Goal: Transaction & Acquisition: Purchase product/service

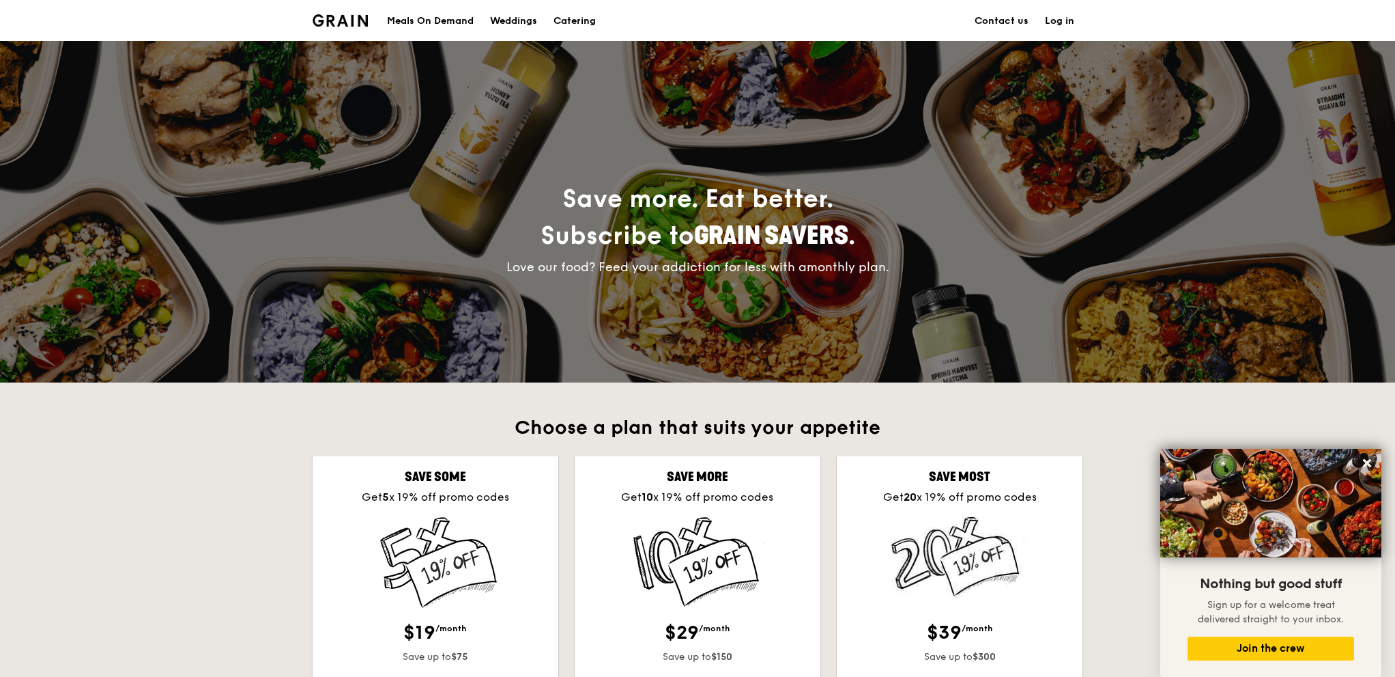
click at [463, 20] on div "Meals On Demand" at bounding box center [430, 21] width 87 height 41
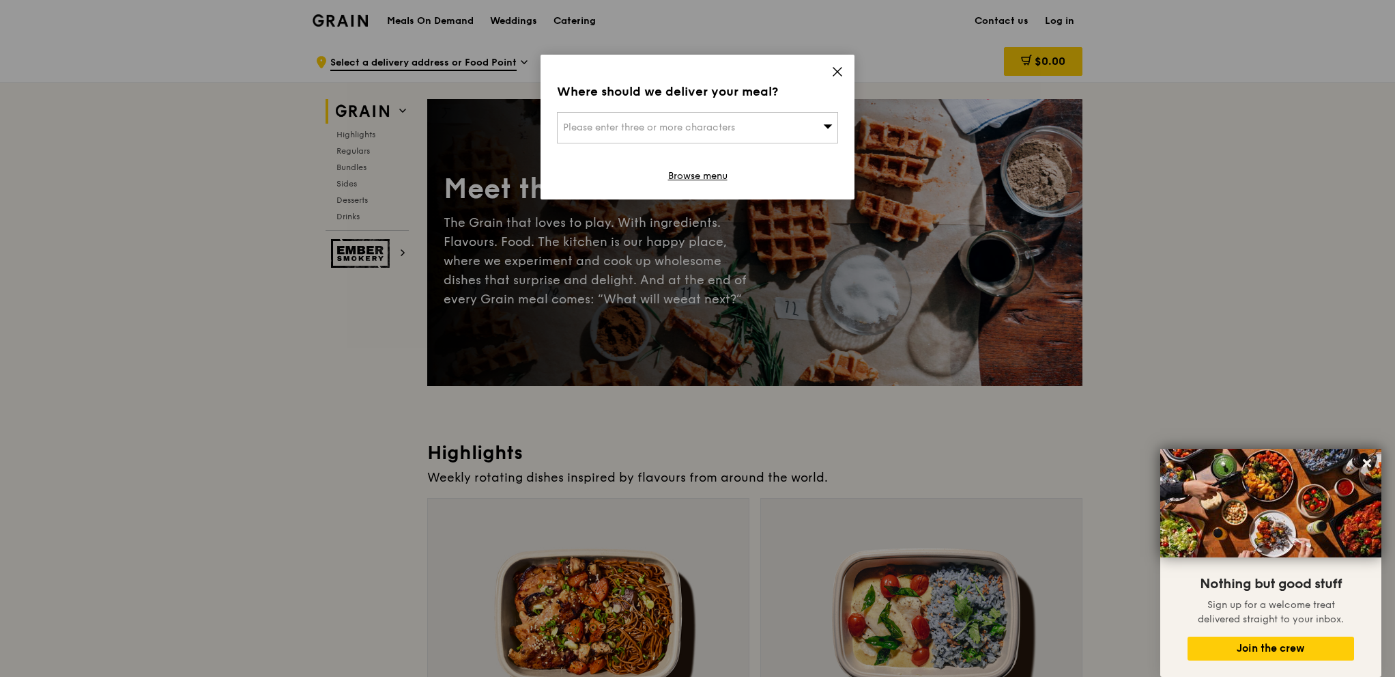
click at [844, 73] on div "Where should we deliver your meal? Please enter three or more characters Browse…" at bounding box center [698, 127] width 314 height 145
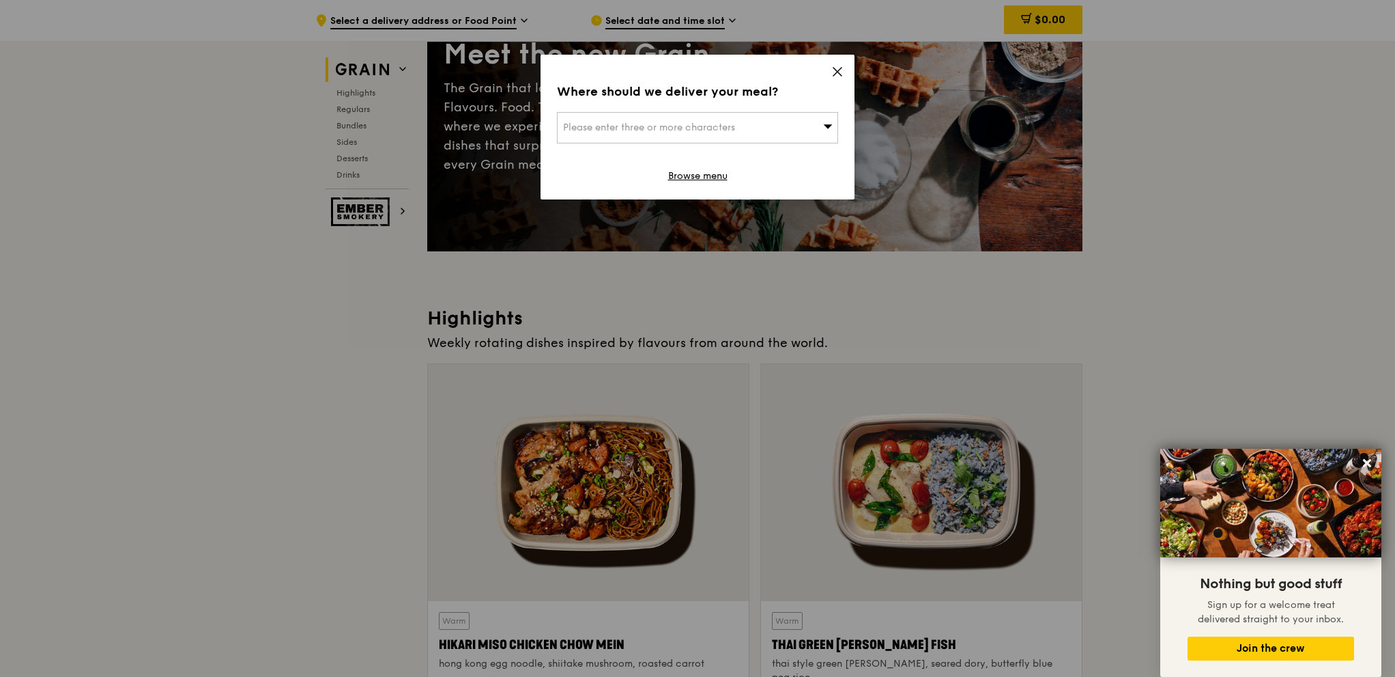
scroll to position [137, 0]
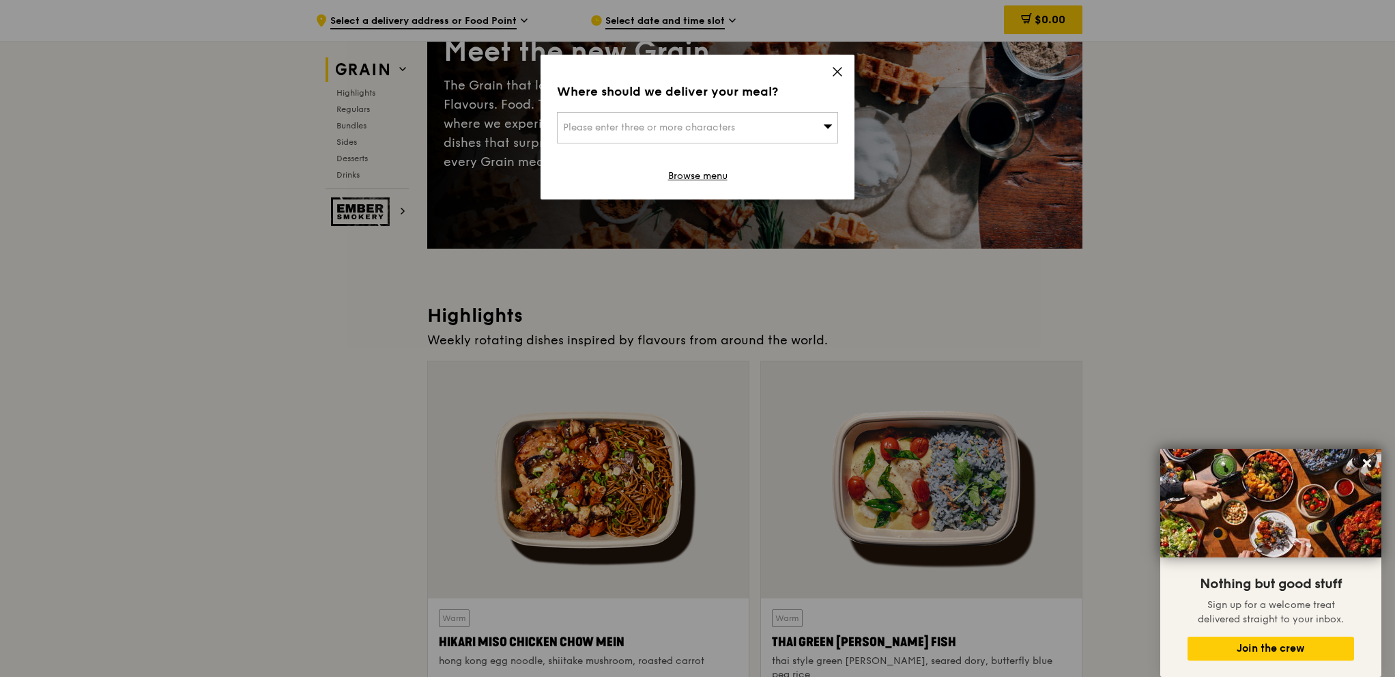
click at [836, 73] on icon at bounding box center [838, 72] width 8 height 8
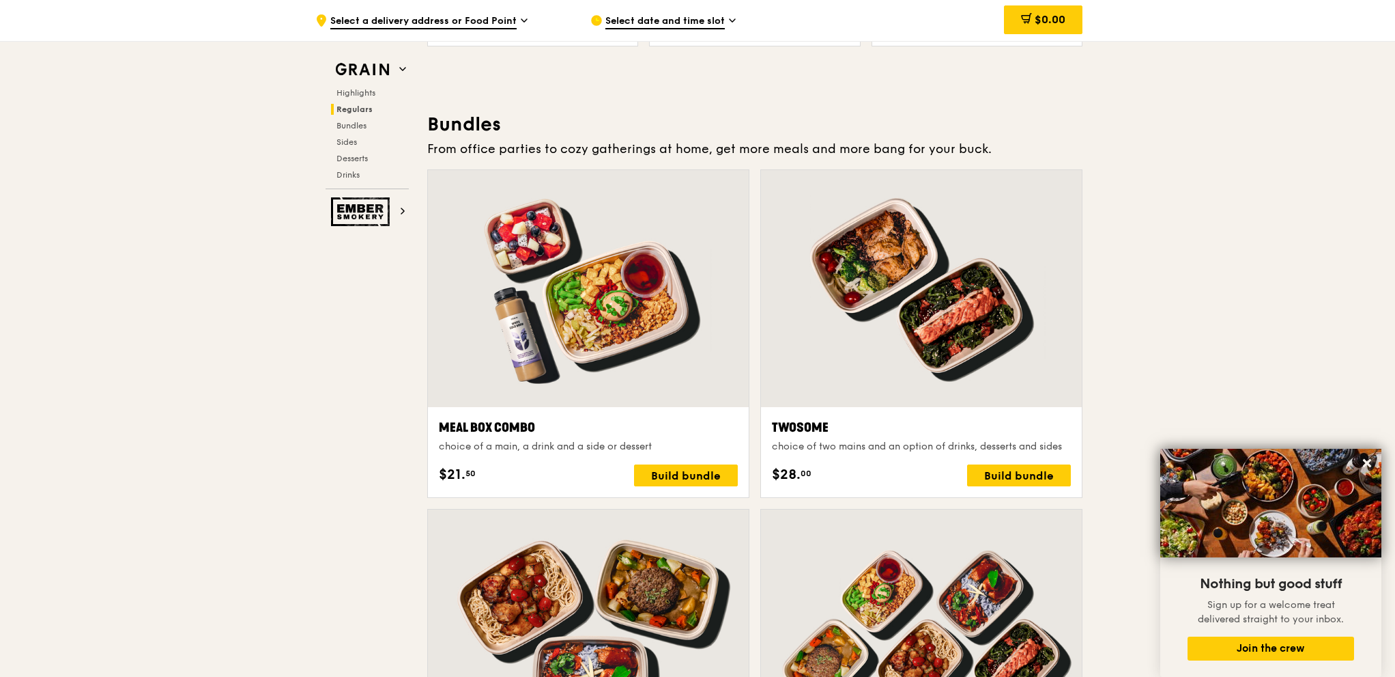
scroll to position [1830, 0]
